Goal: Task Accomplishment & Management: Manage account settings

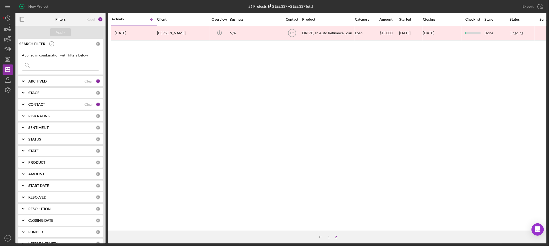
click at [75, 68] on input at bounding box center [60, 65] width 77 height 10
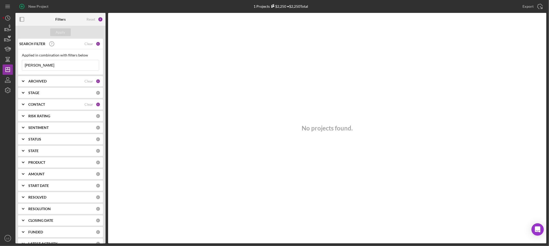
drag, startPoint x: 42, startPoint y: 60, endPoint x: -8, endPoint y: 64, distance: 50.1
click at [0, 64] on html "New Project 1 Projects $2,250 • $2,250 Total Export Icon/Export Filters Reset 3…" at bounding box center [274, 123] width 549 height 246
type input "[PERSON_NAME]"
click at [32, 99] on div "CONTACT Clear 1" at bounding box center [64, 104] width 72 height 10
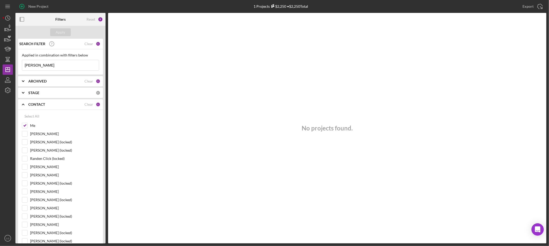
click at [28, 108] on icon "Icon/Expander" at bounding box center [23, 104] width 13 height 13
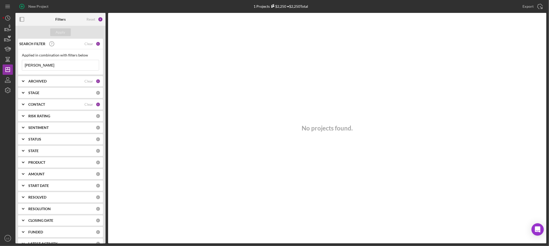
drag, startPoint x: 48, startPoint y: 62, endPoint x: 13, endPoint y: 62, distance: 35.0
click at [14, 65] on div "New Project 1 Projects $2,250 • $2,250 Total Export Icon/Export Filters Reset 3…" at bounding box center [275, 121] width 544 height 243
click at [8, 60] on icon "button" at bounding box center [8, 59] width 2 height 3
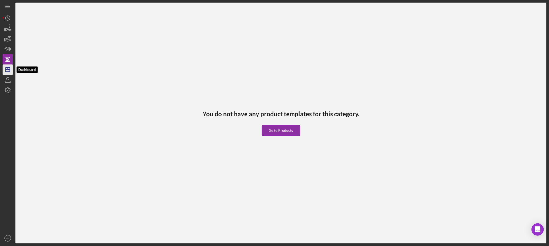
click at [6, 70] on polygon "button" at bounding box center [8, 69] width 4 height 4
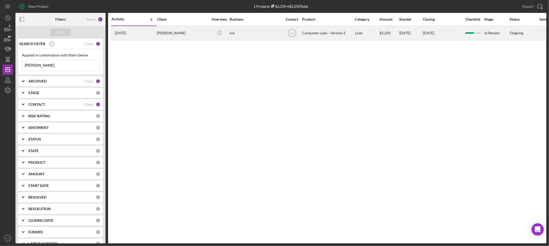
click at [168, 32] on div "[PERSON_NAME]" at bounding box center [182, 33] width 51 height 14
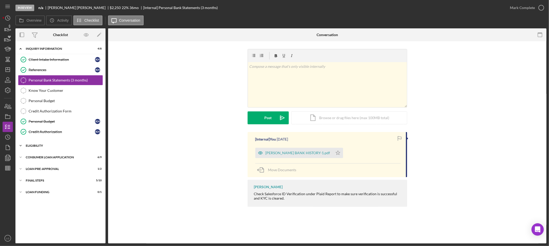
click at [44, 143] on div "Icon/Expander Eligibility 3 / 4" at bounding box center [60, 145] width 90 height 10
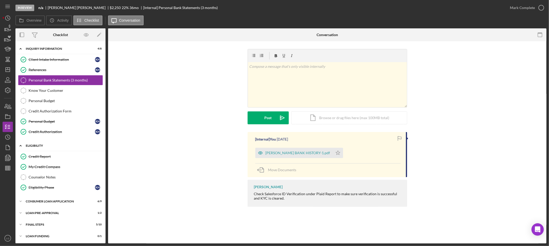
scroll to position [1, 0]
click at [53, 88] on div "Know Your Customer" at bounding box center [66, 89] width 74 height 4
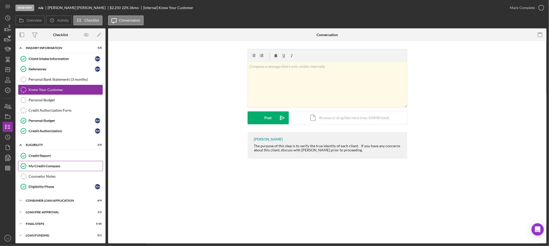
click at [66, 164] on div "My Credit Compass" at bounding box center [66, 166] width 74 height 4
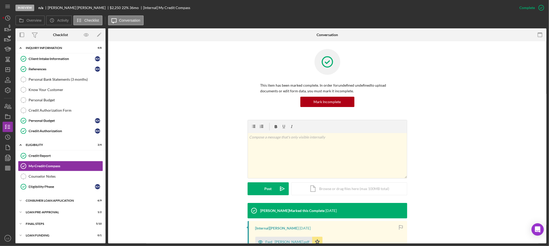
scroll to position [57, 0]
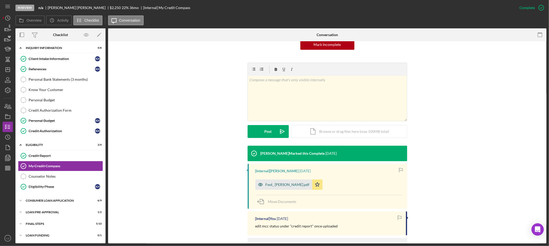
click at [282, 182] on div "Fwd_ [PERSON_NAME].pdf" at bounding box center [288, 184] width 44 height 4
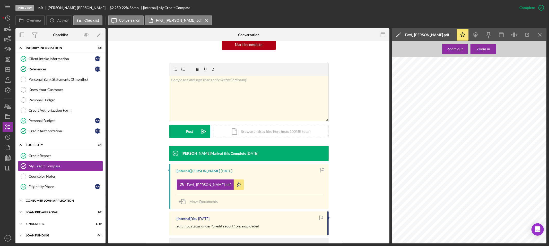
click at [52, 200] on div "Consumer Loan Application" at bounding box center [62, 200] width 73 height 3
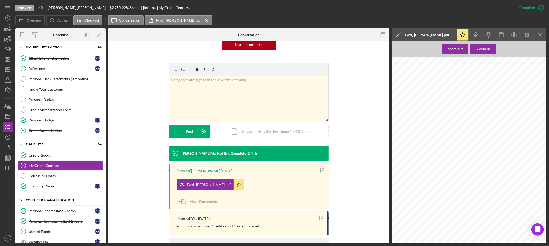
scroll to position [97, 0]
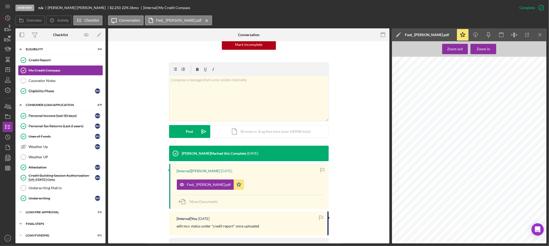
click at [64, 223] on div "FINAL STEPS" at bounding box center [62, 223] width 73 height 3
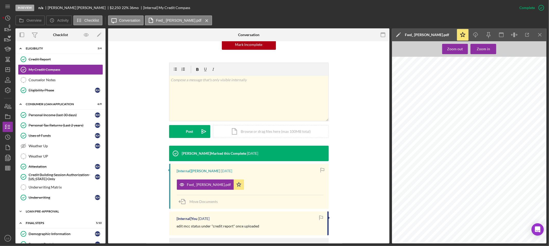
scroll to position [183, 0]
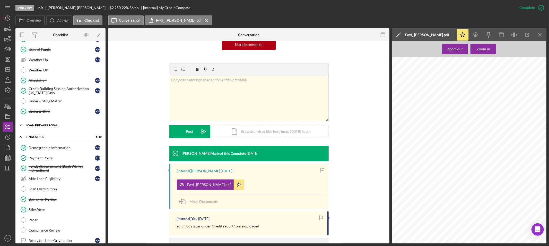
drag, startPoint x: 68, startPoint y: 118, endPoint x: 69, endPoint y: 122, distance: 3.4
click at [68, 120] on div "Icon/Expander Inquiry Information 4 / 8 Client Intake Information Client Intake…" at bounding box center [60, 60] width 90 height 399
click at [69, 125] on div "Loan Pre-Approval" at bounding box center [62, 125] width 73 height 3
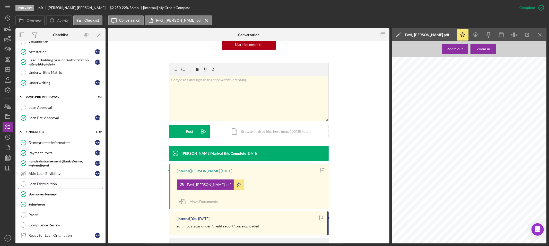
scroll to position [227, 0]
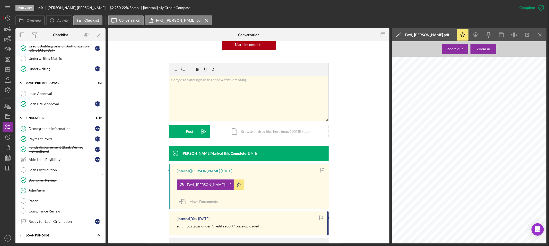
click at [59, 171] on div "Loan Distribution" at bounding box center [66, 170] width 74 height 4
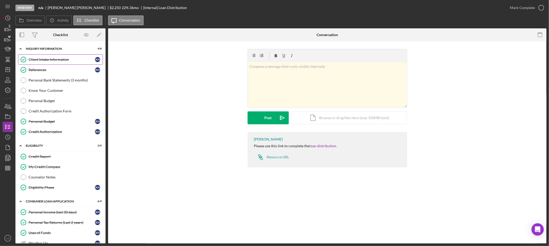
click at [31, 64] on link "Client Intake Information Client Intake Information K H" at bounding box center [60, 59] width 85 height 10
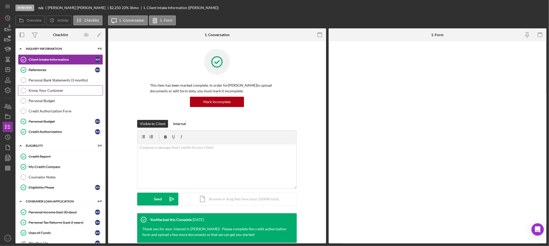
click at [39, 87] on link "Know Your Customer Know Your Customer" at bounding box center [60, 90] width 85 height 10
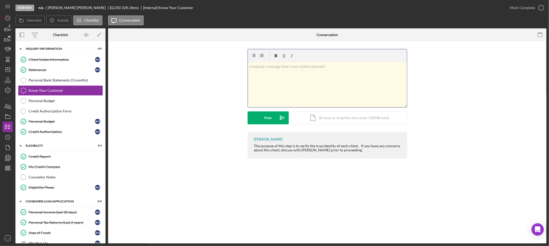
click at [352, 88] on div "v Color teal Color pink Remove color Add row above Add row below Add column bef…" at bounding box center [327, 84] width 159 height 45
click at [274, 117] on button "Post Icon/icon-invite-send" at bounding box center [268, 117] width 41 height 13
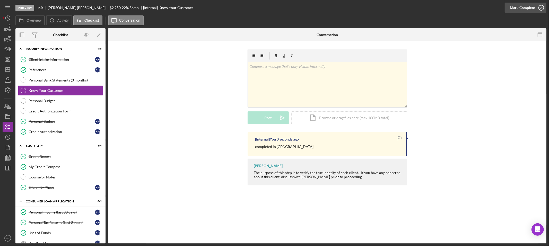
click at [531, 5] on div "Mark Complete" at bounding box center [522, 8] width 25 height 10
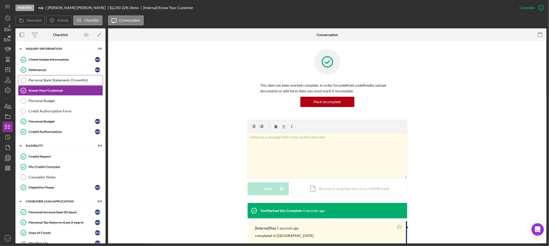
click at [61, 78] on link "Personal Bank Statements (3 months) Personal Bank Statements (3 months)" at bounding box center [60, 80] width 85 height 10
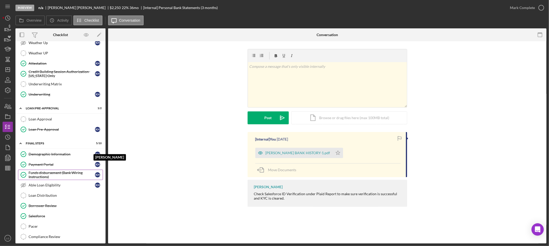
scroll to position [227, 0]
